Goal: Task Accomplishment & Management: Complete application form

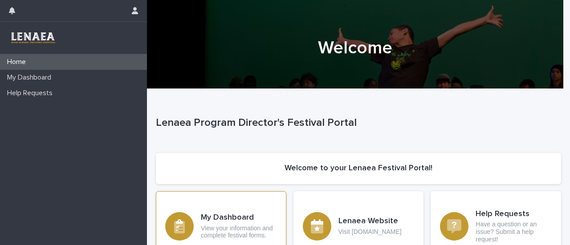
click at [227, 218] on h3 "My Dashboard" at bounding box center [239, 218] width 76 height 10
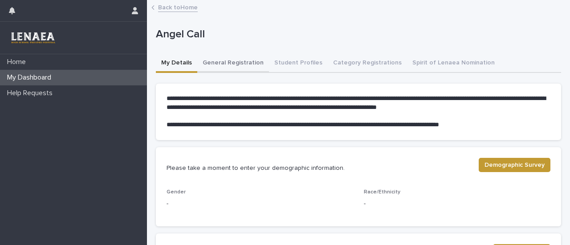
click at [230, 62] on button "General Registration" at bounding box center [233, 63] width 72 height 19
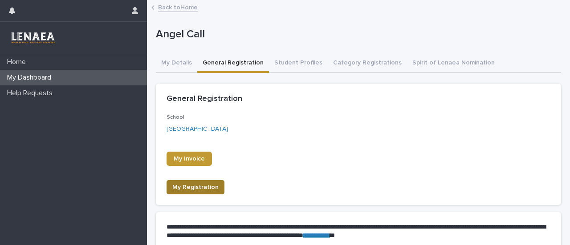
click at [204, 190] on span "My Registration" at bounding box center [195, 187] width 46 height 9
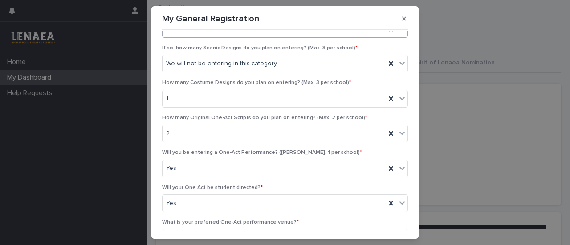
scroll to position [108, 0]
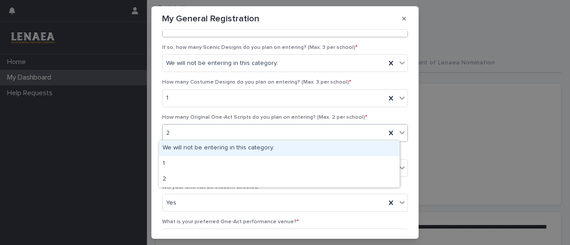
click at [216, 133] on div "2" at bounding box center [273, 133] width 223 height 15
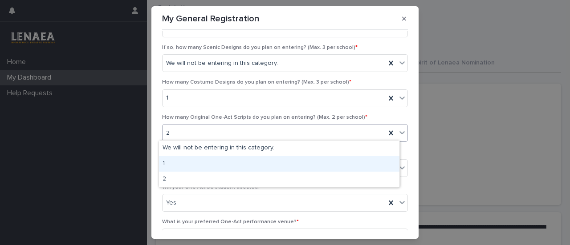
click at [183, 161] on div "1" at bounding box center [279, 164] width 240 height 16
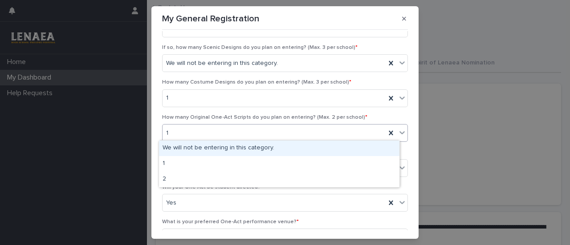
click at [198, 131] on div "1" at bounding box center [273, 133] width 223 height 15
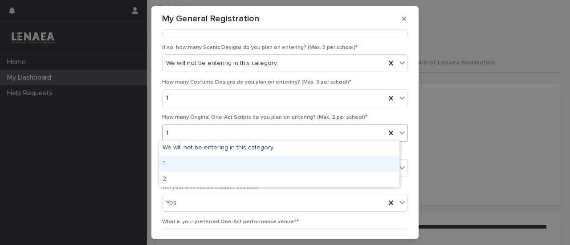
click at [176, 165] on div "1" at bounding box center [279, 164] width 240 height 16
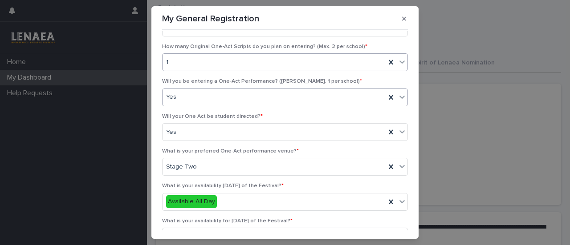
scroll to position [180, 0]
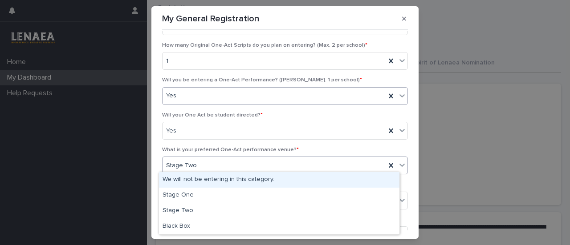
click at [197, 166] on div "Stage Two" at bounding box center [273, 165] width 223 height 15
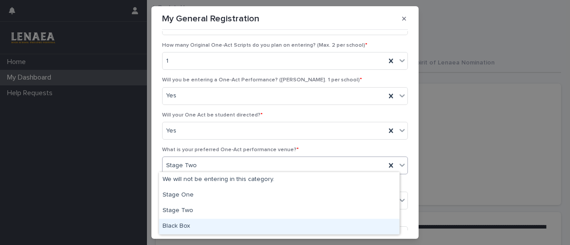
click at [184, 225] on div "Black Box" at bounding box center [279, 227] width 240 height 16
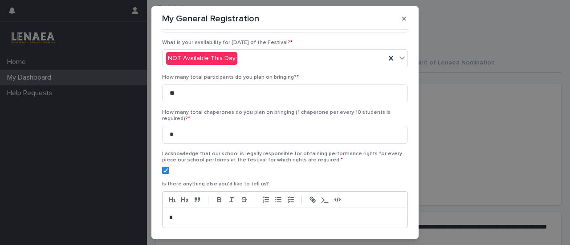
scroll to position [421, 0]
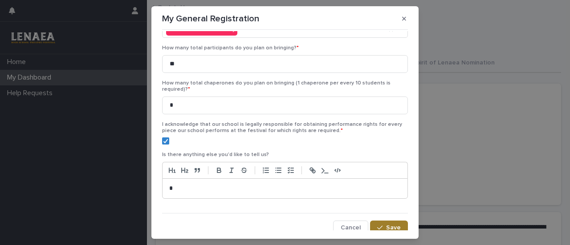
click at [379, 226] on button "Save" at bounding box center [389, 228] width 38 height 14
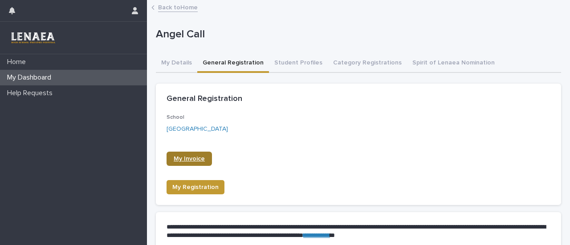
click at [192, 159] on span "My Invoice" at bounding box center [189, 159] width 31 height 6
